Goal: Information Seeking & Learning: Learn about a topic

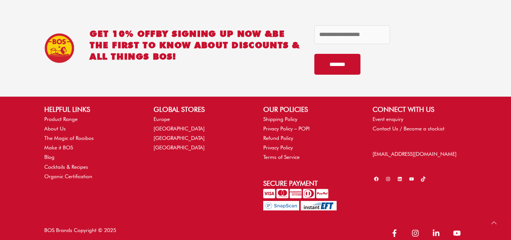
scroll to position [917, 0]
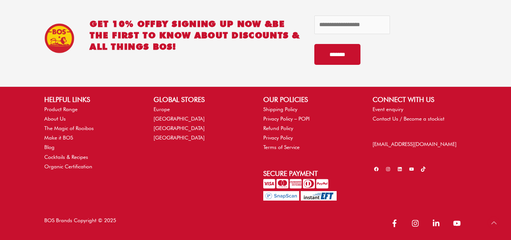
click at [83, 165] on link "Organic Certification" at bounding box center [68, 166] width 48 height 6
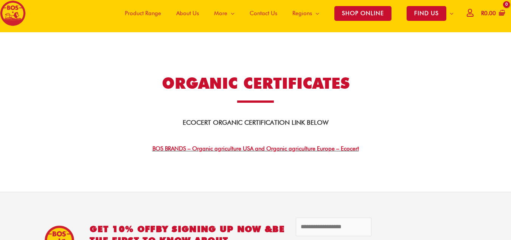
scroll to position [5, 0]
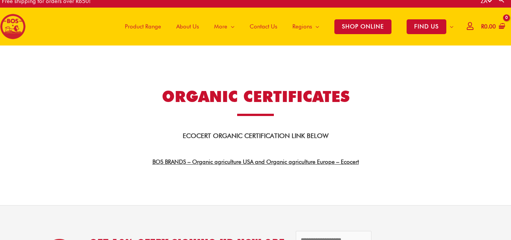
click at [270, 161] on link "BOS BRANDS – Organic agriculture USA and Organic agriculture Europe – Ecocert" at bounding box center [256, 161] width 207 height 7
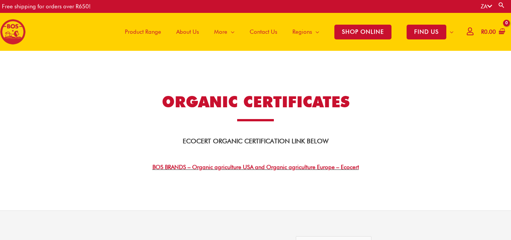
scroll to position [5, 0]
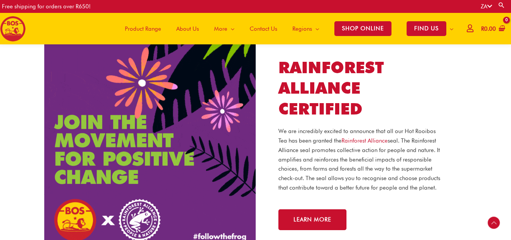
scroll to position [831, 0]
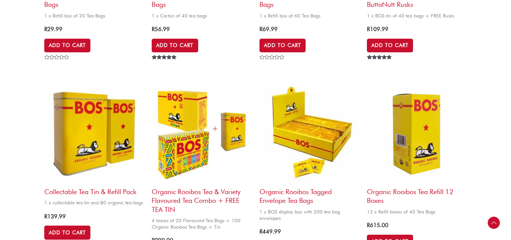
scroll to position [628, 0]
